Goal: Transaction & Acquisition: Purchase product/service

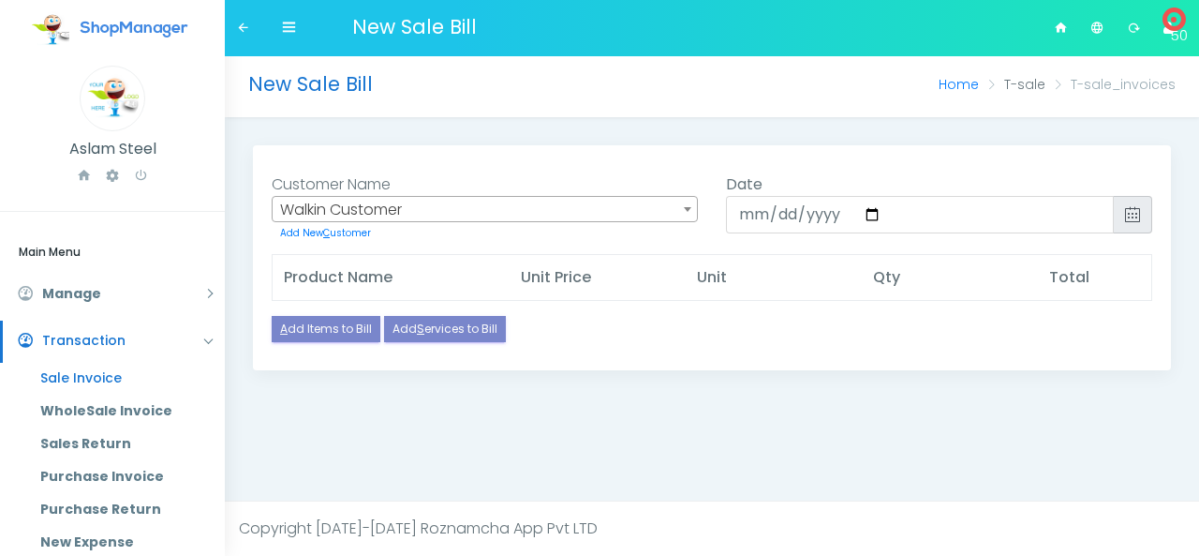
click at [527, 479] on div "New Sale Bill Home T-sale T-sale_invoices Add New Contact × *" at bounding box center [712, 300] width 974 height 489
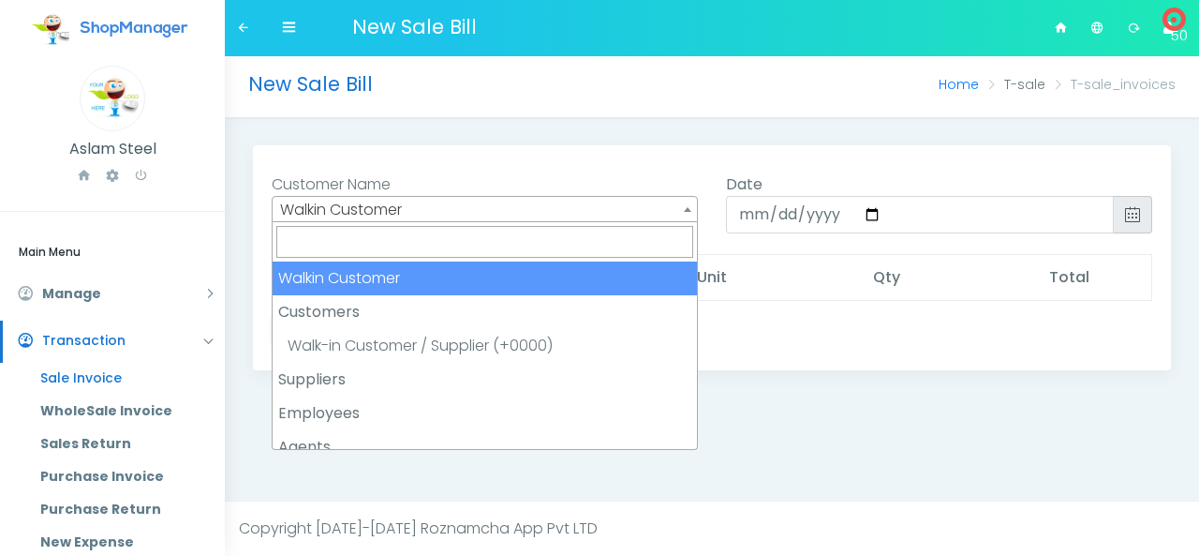
click at [541, 205] on span "Walkin Customer" at bounding box center [485, 210] width 424 height 26
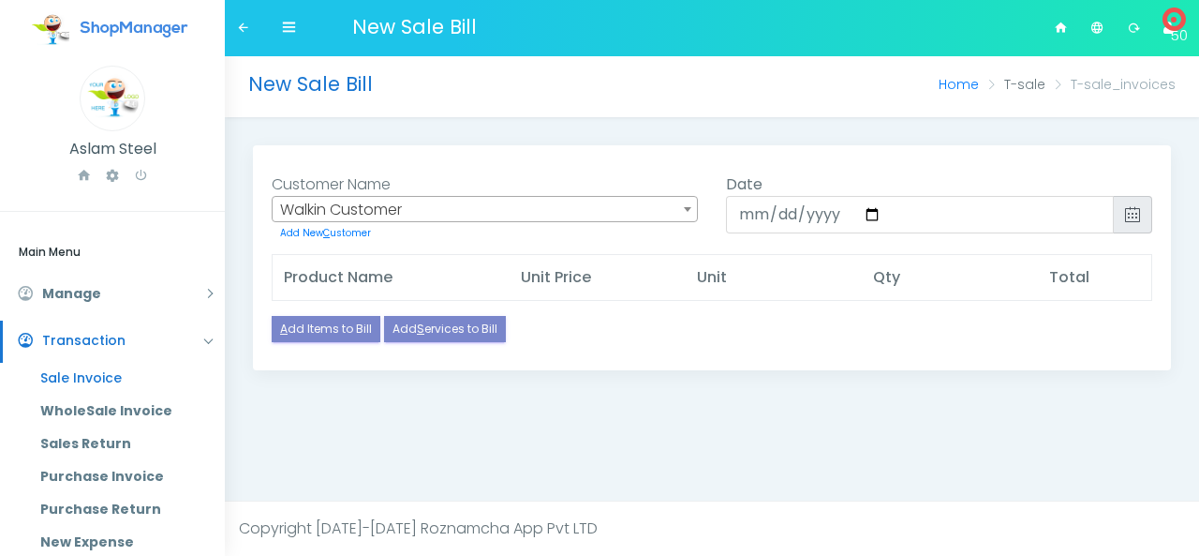
click at [541, 205] on span "Walkin Customer" at bounding box center [485, 210] width 424 height 26
click at [1177, 22] on span "50" at bounding box center [1174, 20] width 6 height 6
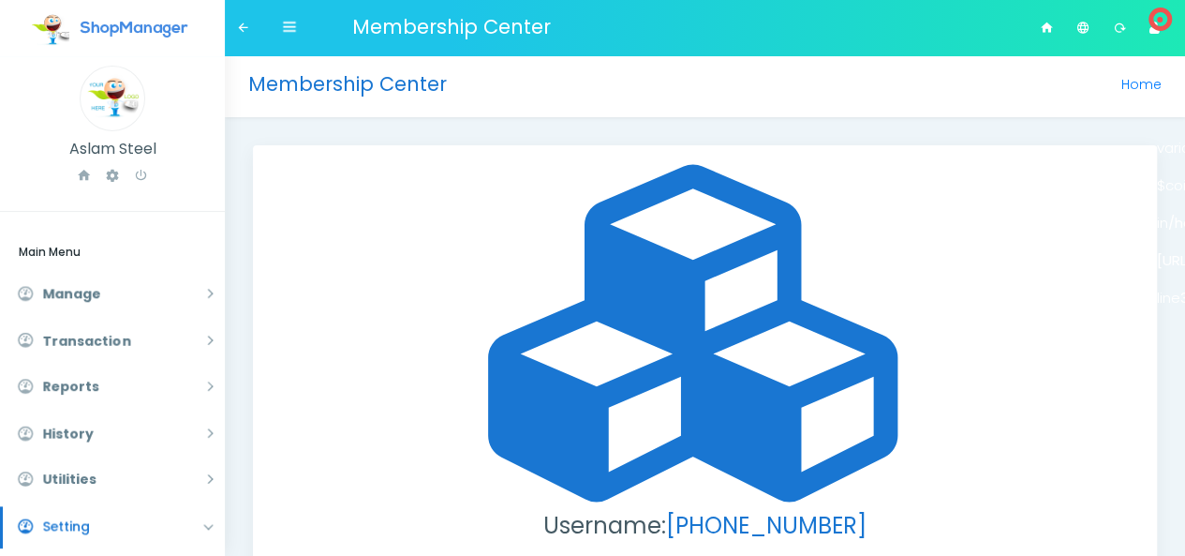
click at [1017, 195] on div "Available Coins: Username: [PHONE_NUMBER] Membership Type: prepaid Cohort: 2025…" at bounding box center [705, 439] width 895 height 551
